Goal: Task Accomplishment & Management: Manage account settings

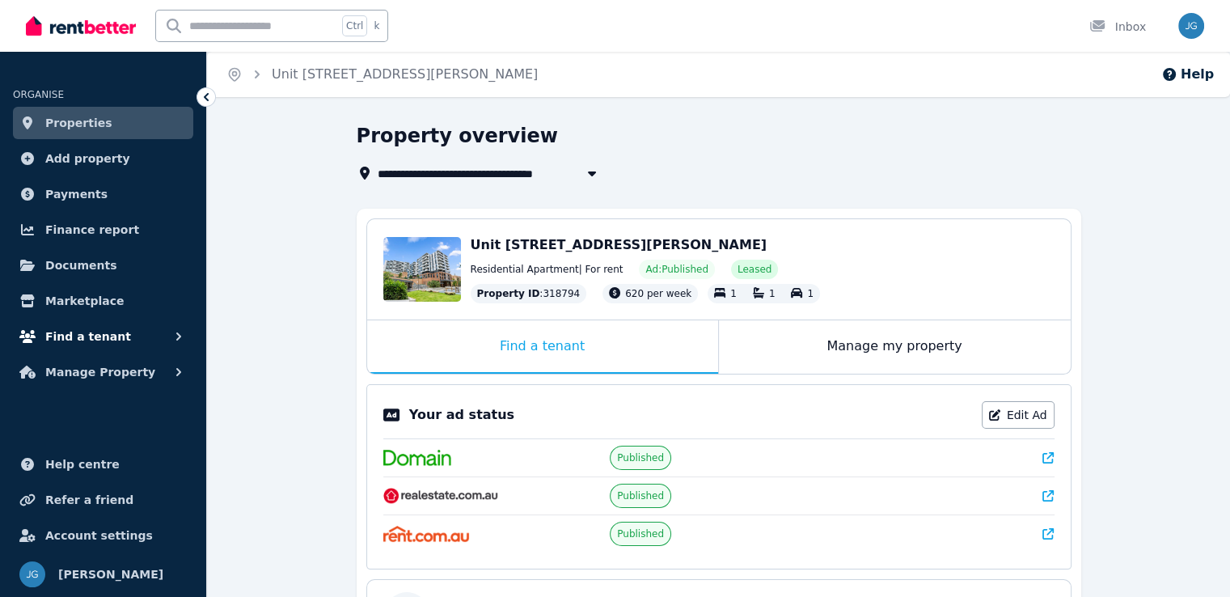
click at [94, 341] on span "Find a tenant" at bounding box center [88, 336] width 86 height 19
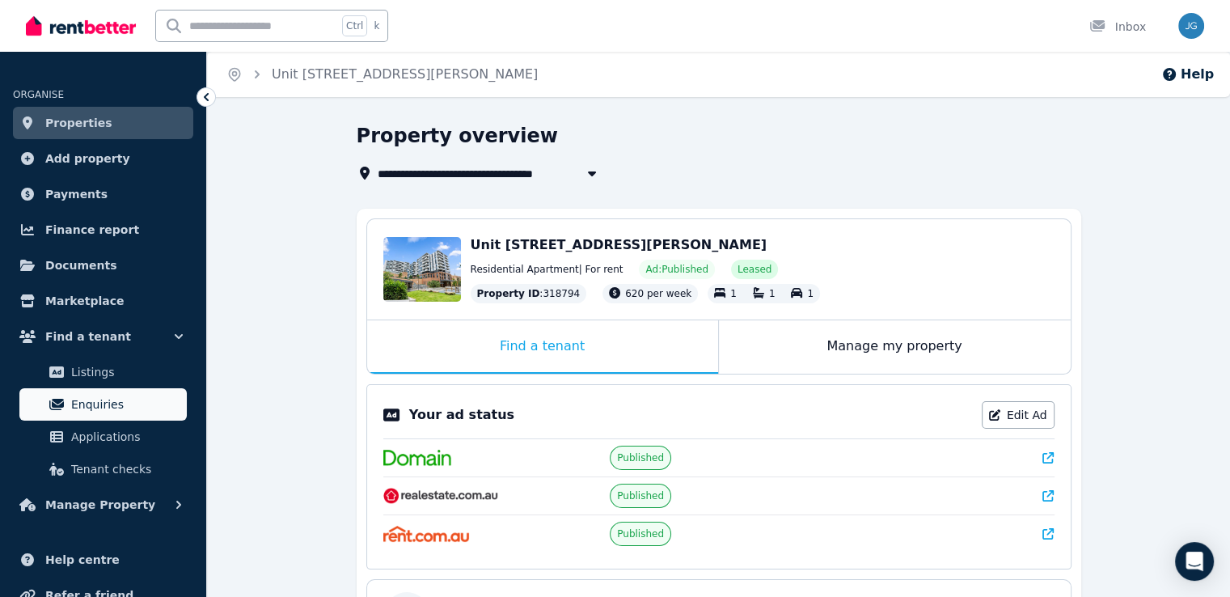
click at [100, 404] on span "Enquiries" at bounding box center [125, 404] width 109 height 19
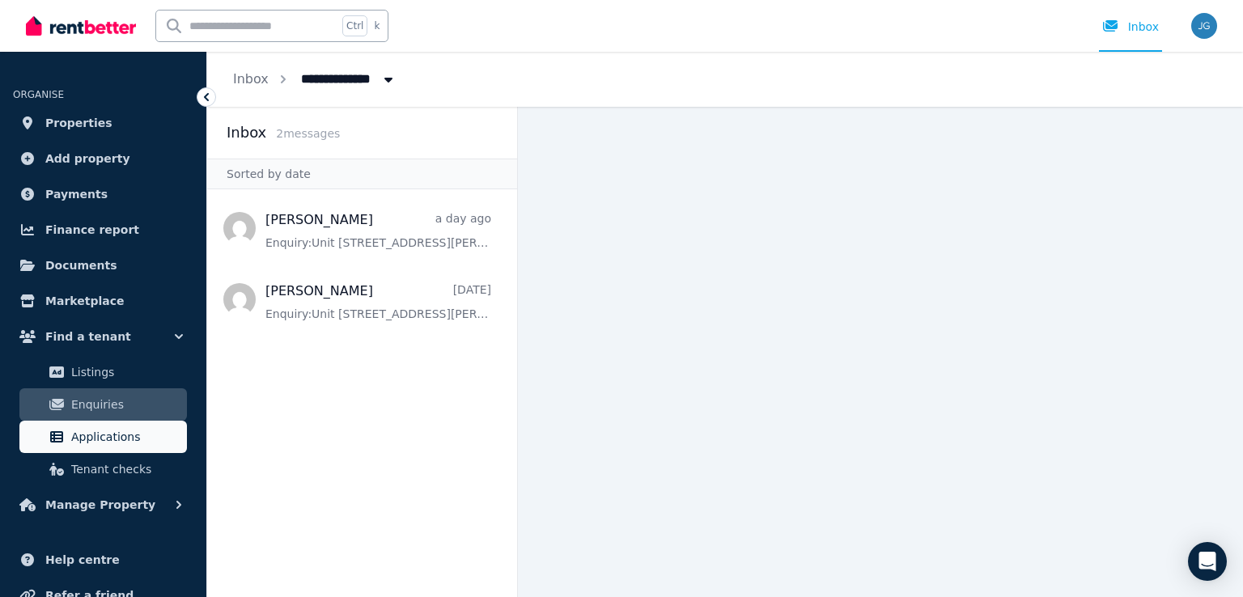
click at [133, 427] on span "Applications" at bounding box center [125, 436] width 109 height 19
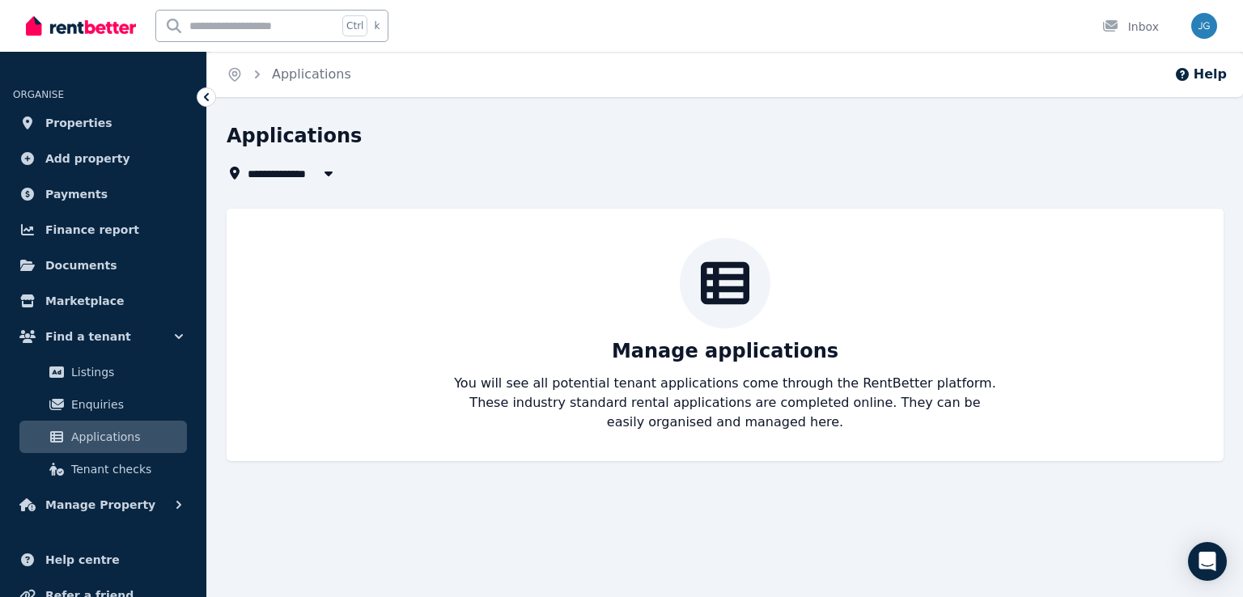
click at [195, 260] on ul "ORGANISE Properties Add property Payments Finance report Documents Marketplace …" at bounding box center [103, 294] width 206 height 453
click at [123, 411] on span "Enquiries" at bounding box center [125, 404] width 109 height 19
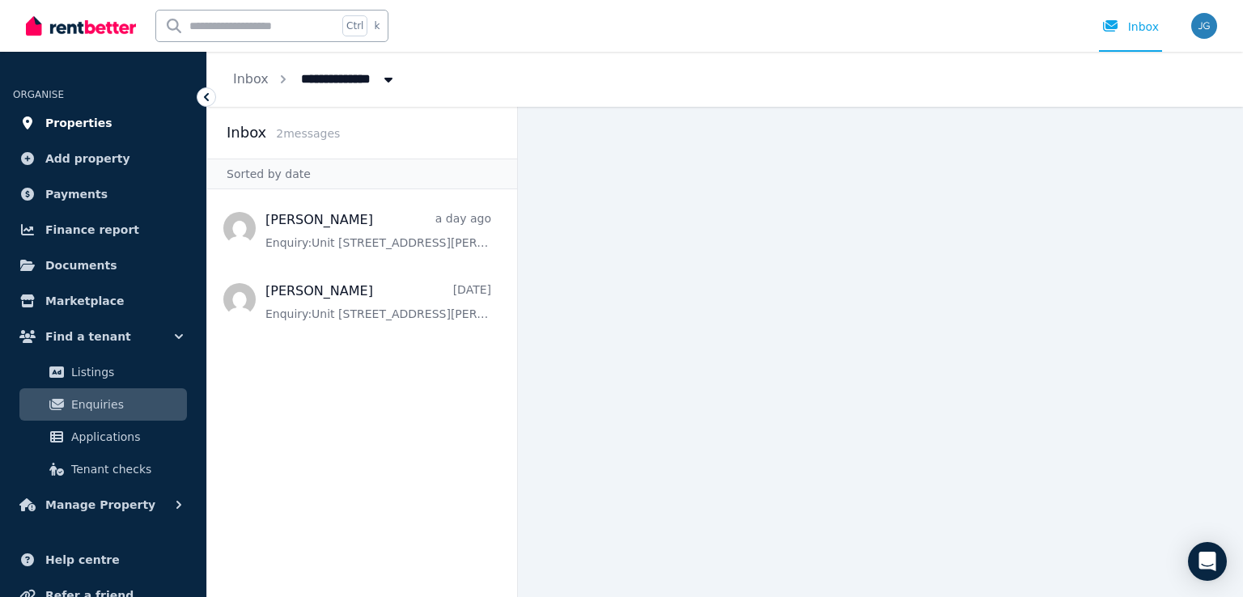
click at [87, 133] on link "Properties" at bounding box center [103, 123] width 180 height 32
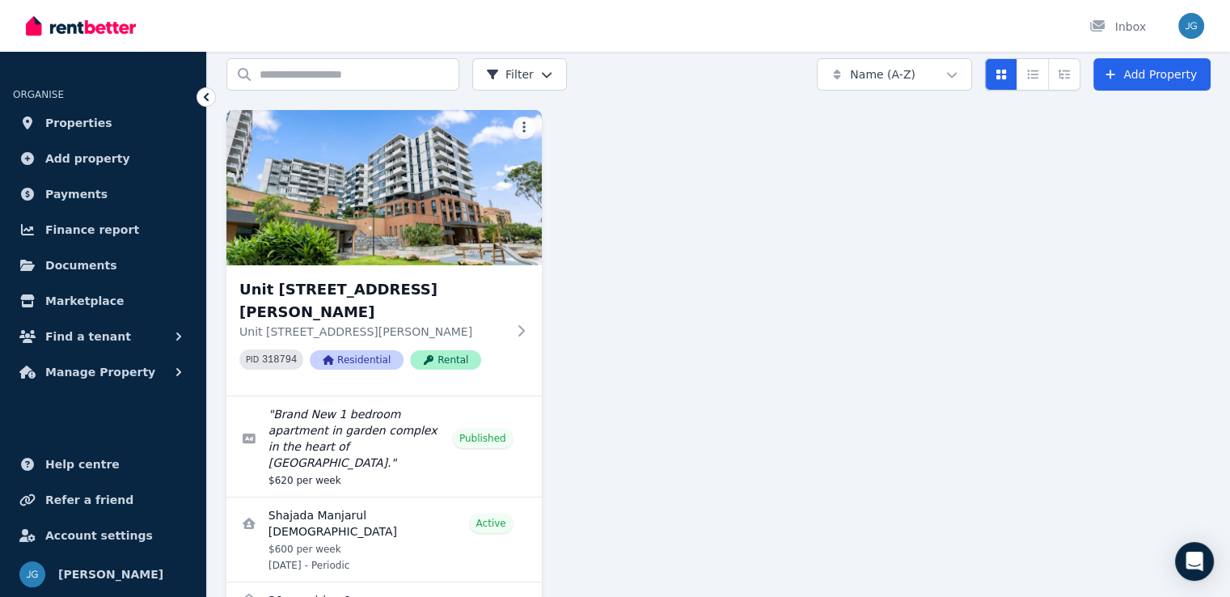
scroll to position [65, 0]
click at [97, 341] on span "Find a tenant" at bounding box center [88, 336] width 86 height 19
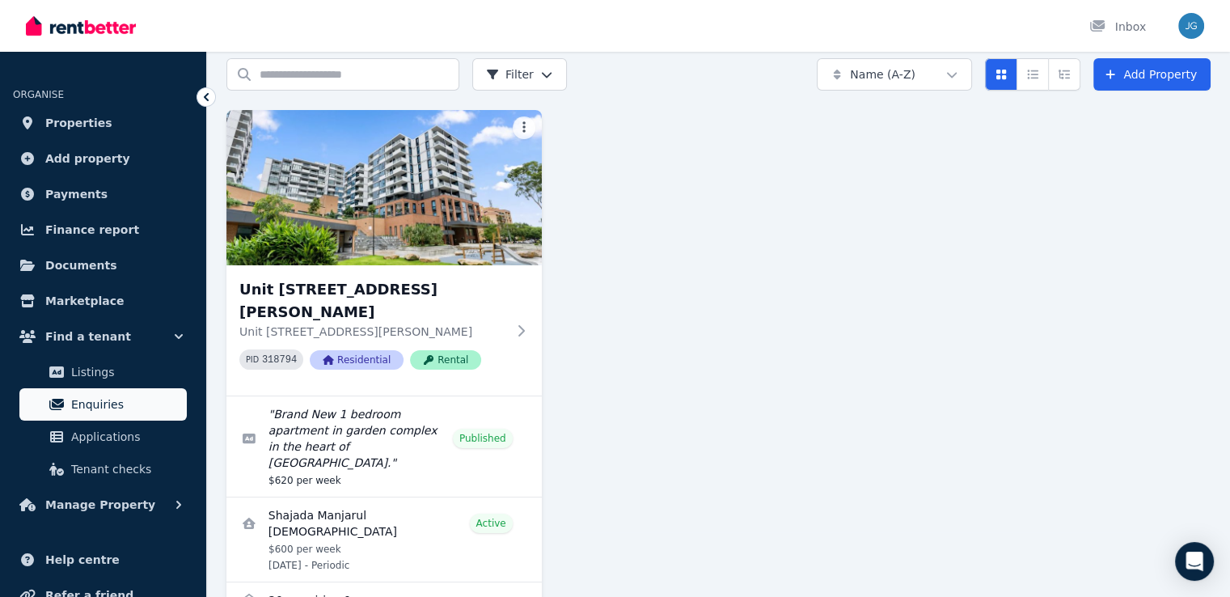
click at [100, 392] on link "Enquiries" at bounding box center [102, 404] width 167 height 32
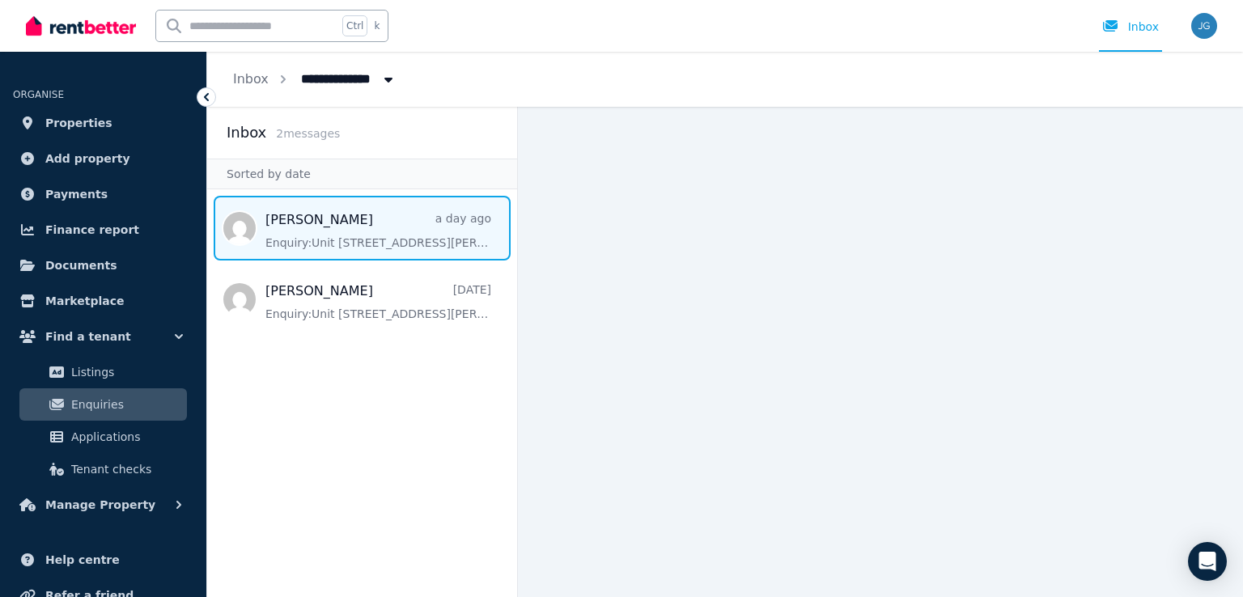
click at [382, 231] on span "Message list" at bounding box center [362, 228] width 310 height 65
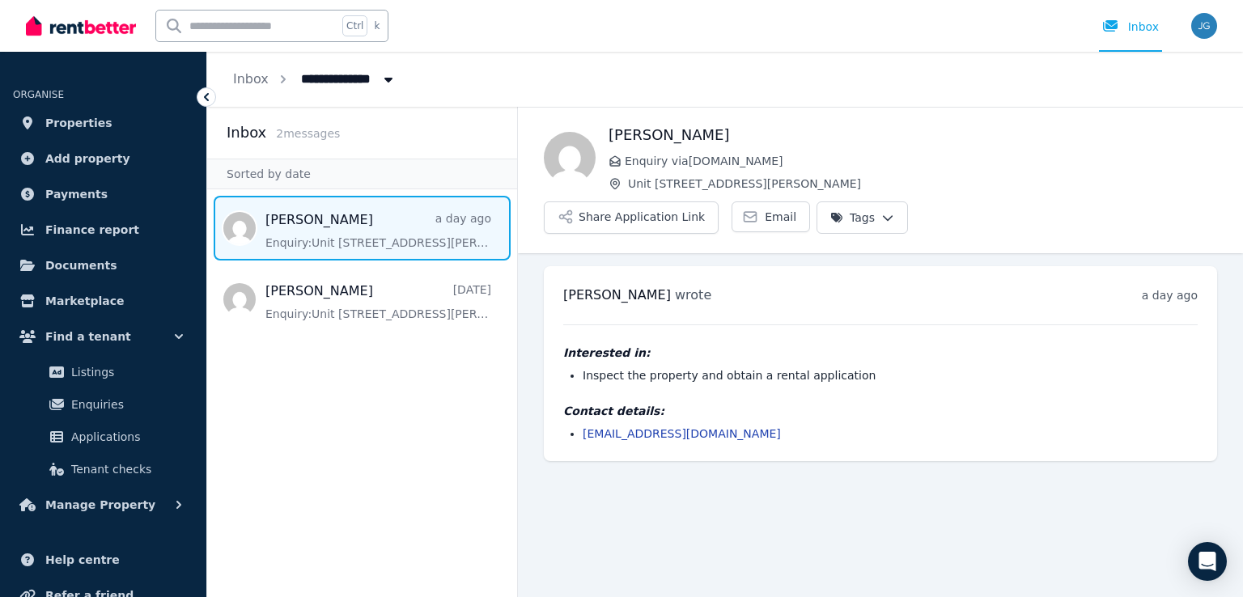
click at [1153, 150] on html "**********" at bounding box center [621, 298] width 1243 height 597
click at [793, 185] on html "**********" at bounding box center [621, 298] width 1243 height 597
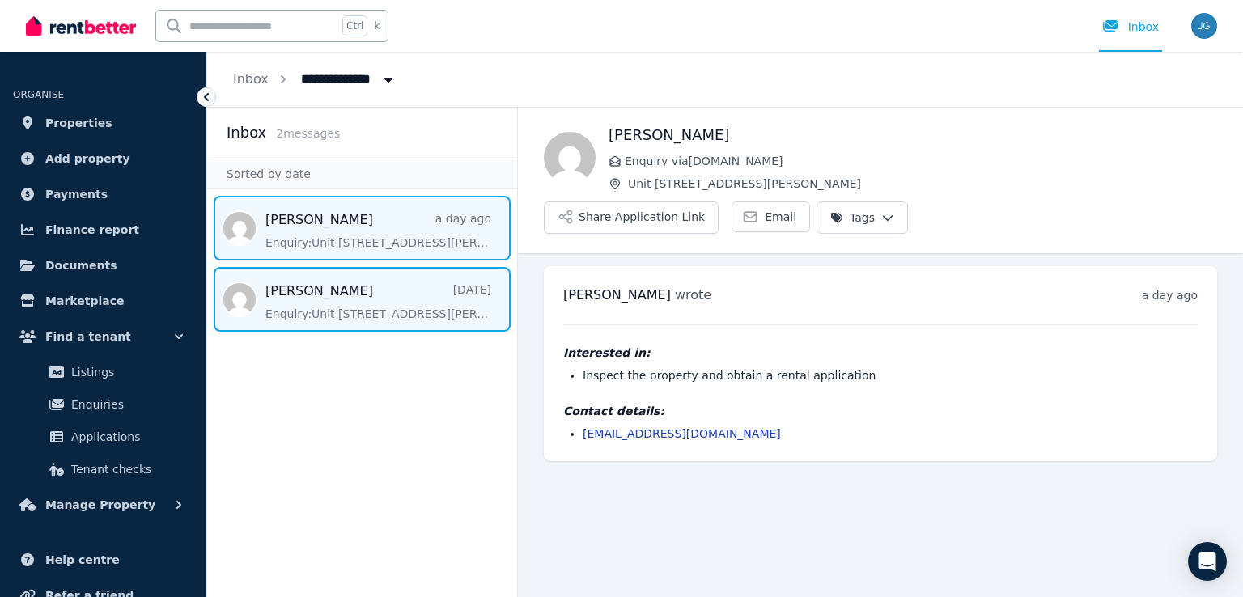
click at [418, 311] on span "Message list" at bounding box center [362, 299] width 310 height 65
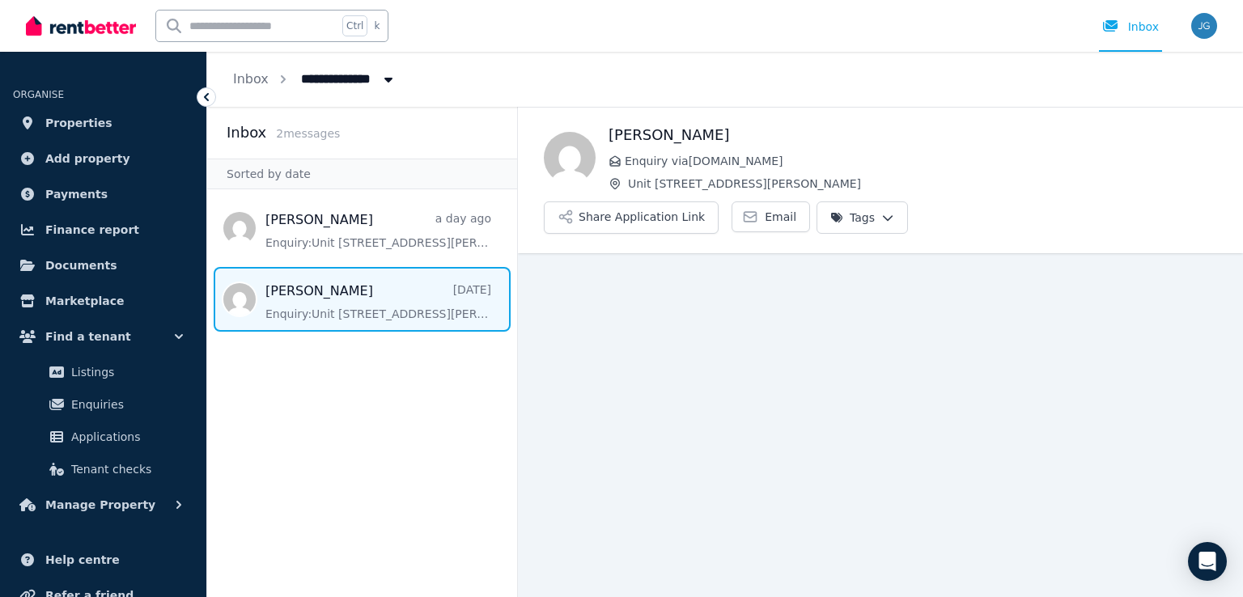
drag, startPoint x: 863, startPoint y: 235, endPoint x: 942, endPoint y: 331, distance: 123.6
click at [942, 331] on main "Back [PERSON_NAME] Enquiry via [DOMAIN_NAME] [STREET_ADDRESS][PERSON_NAME] Appl…" at bounding box center [880, 352] width 725 height 490
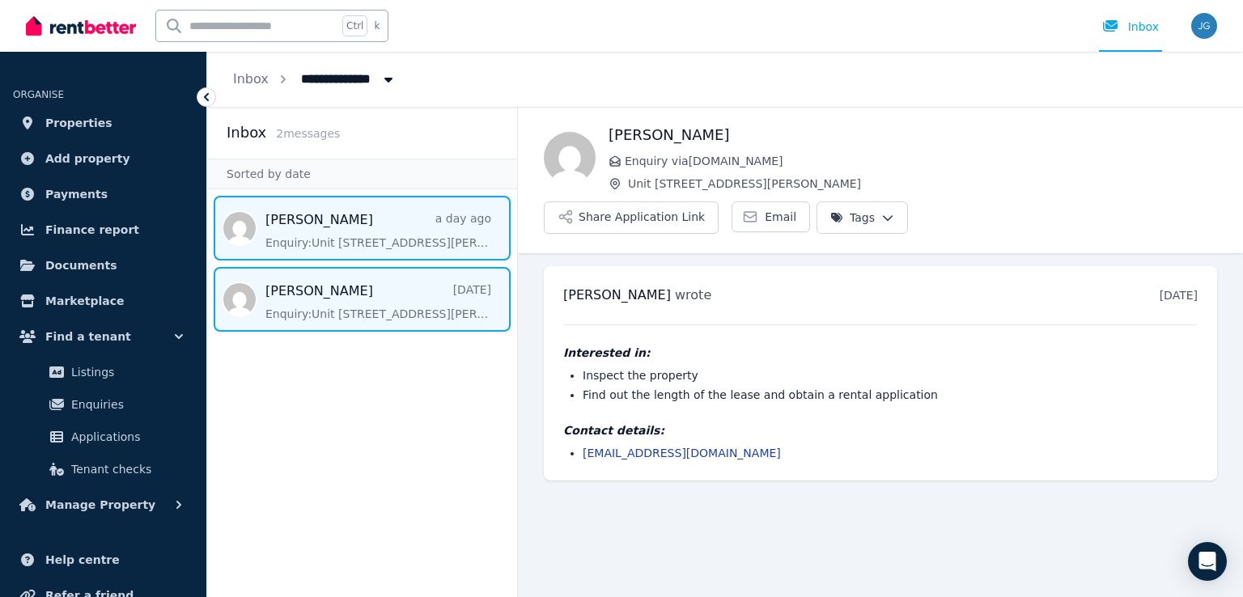
click at [421, 224] on span "Message list" at bounding box center [362, 228] width 310 height 65
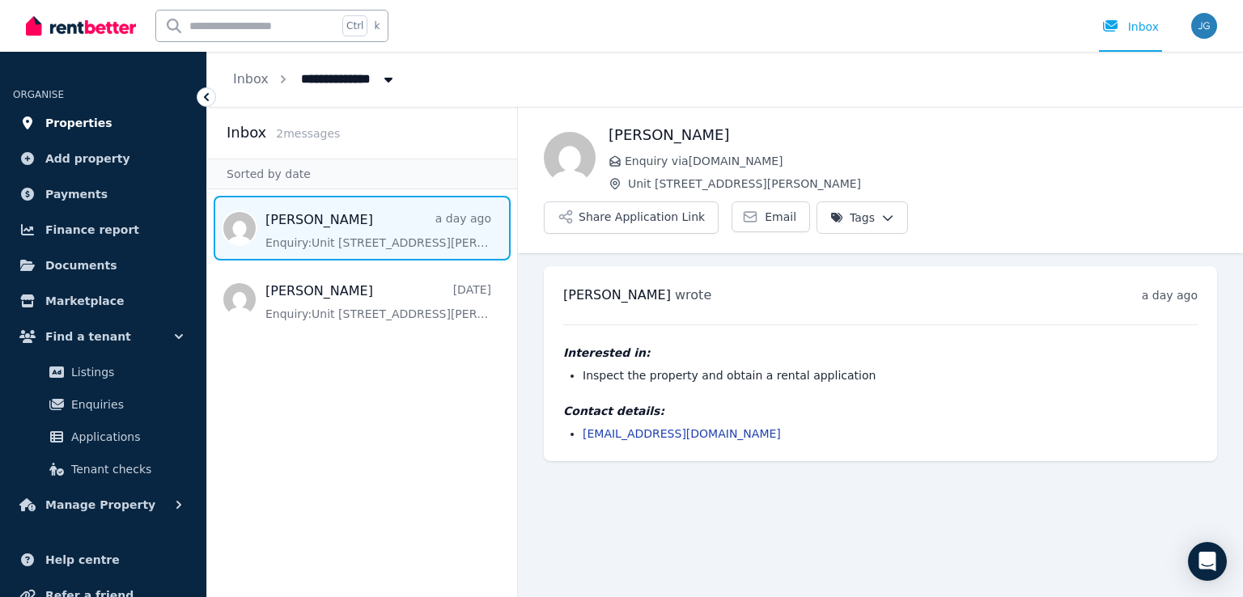
click at [93, 130] on span "Properties" at bounding box center [78, 122] width 67 height 19
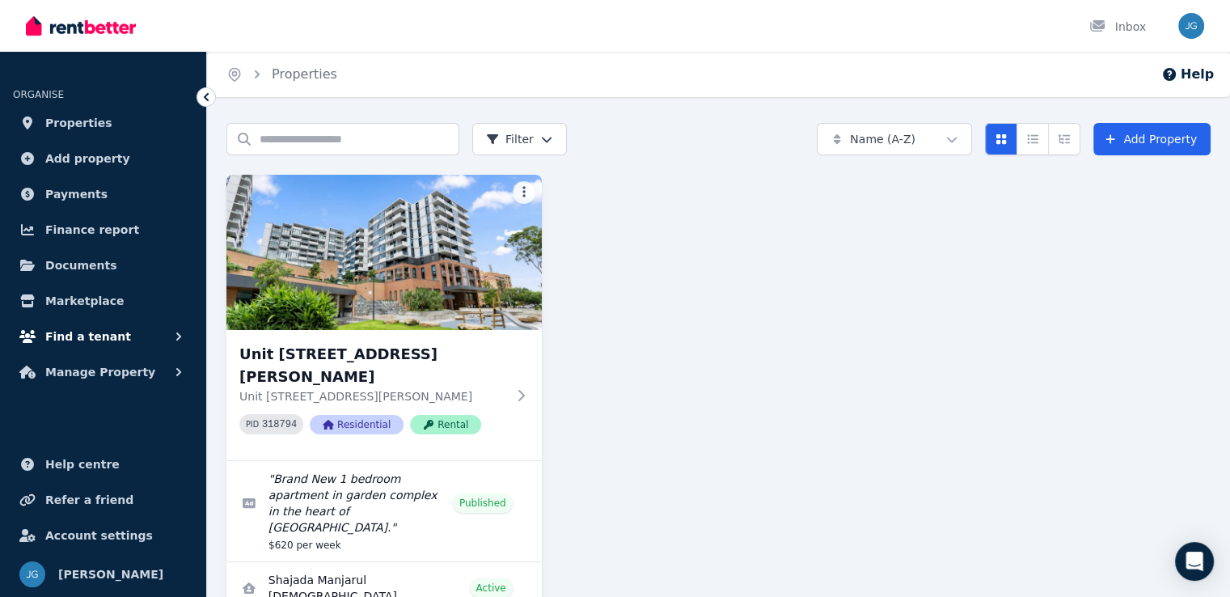
click at [70, 339] on span "Find a tenant" at bounding box center [88, 336] width 86 height 19
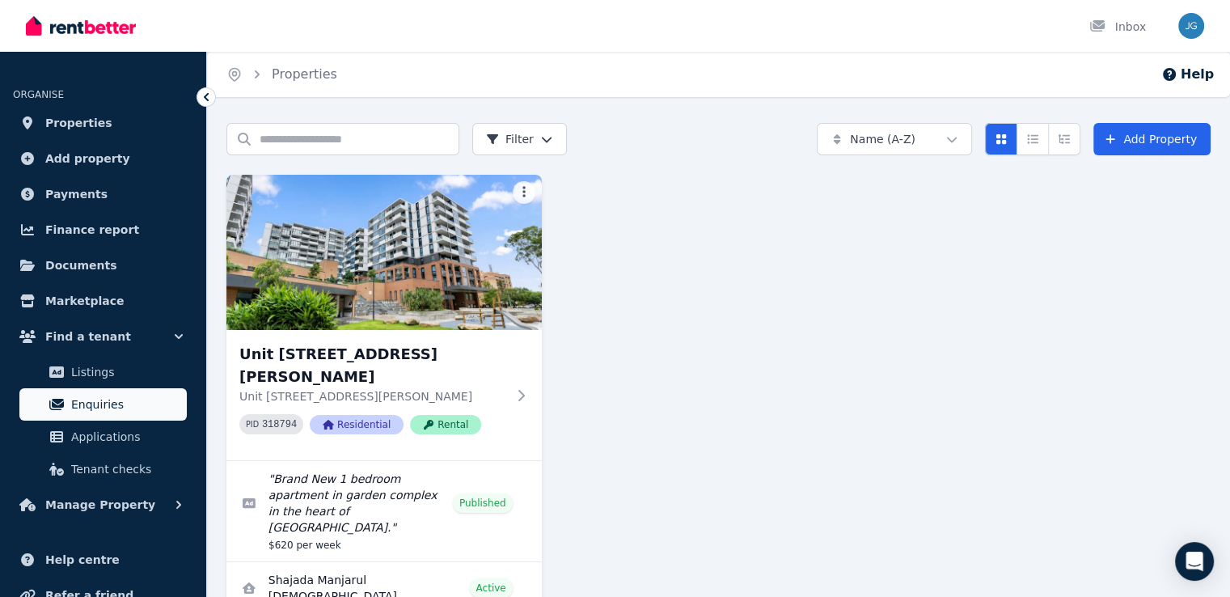
click at [95, 401] on span "Enquiries" at bounding box center [125, 404] width 109 height 19
